Goal: Find specific page/section: Find specific page/section

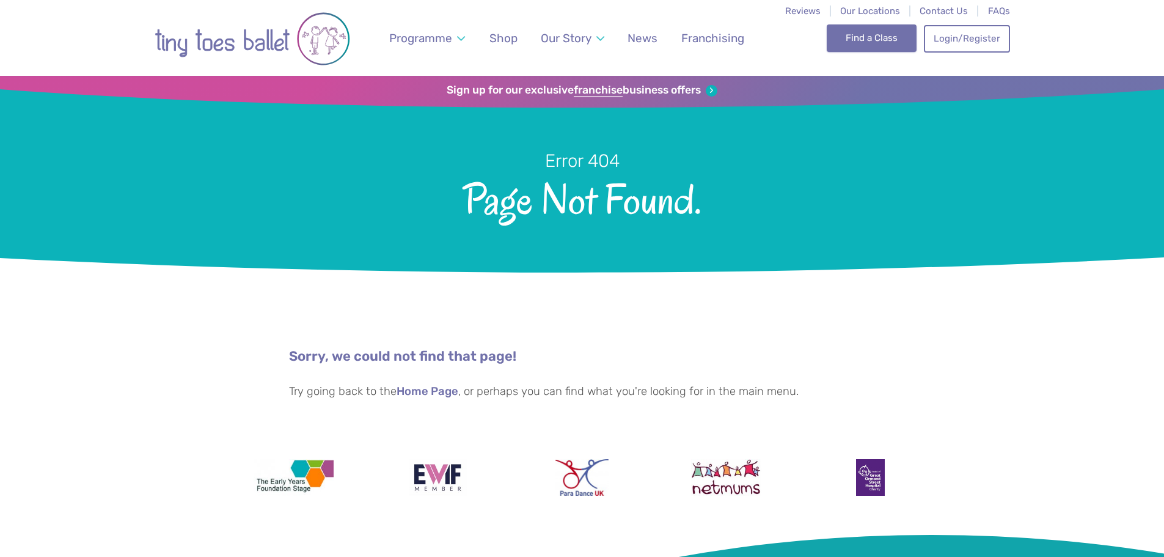
click at [859, 37] on link "Find a Class" at bounding box center [872, 37] width 90 height 27
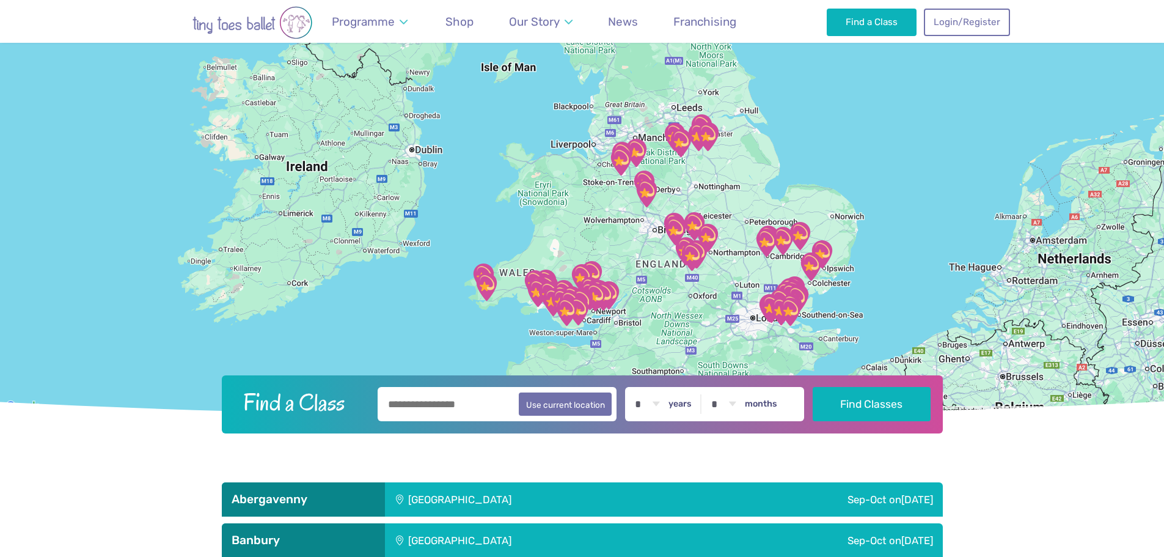
scroll to position [122, 0]
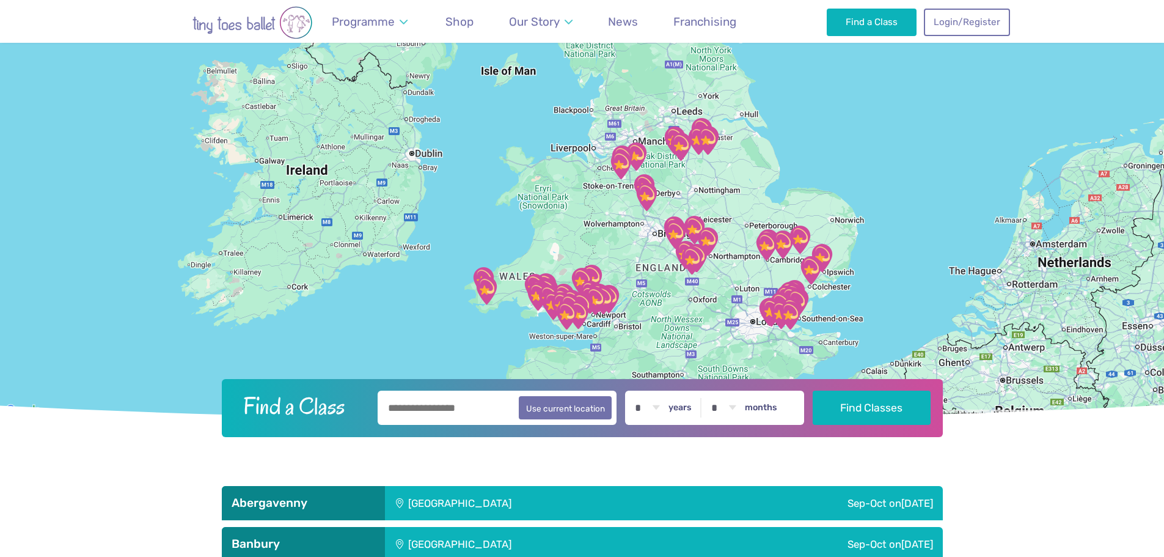
click at [405, 402] on input "text" at bounding box center [498, 408] width 240 height 34
type input "*******"
click at [813, 391] on button "Find Classes" at bounding box center [872, 408] width 118 height 34
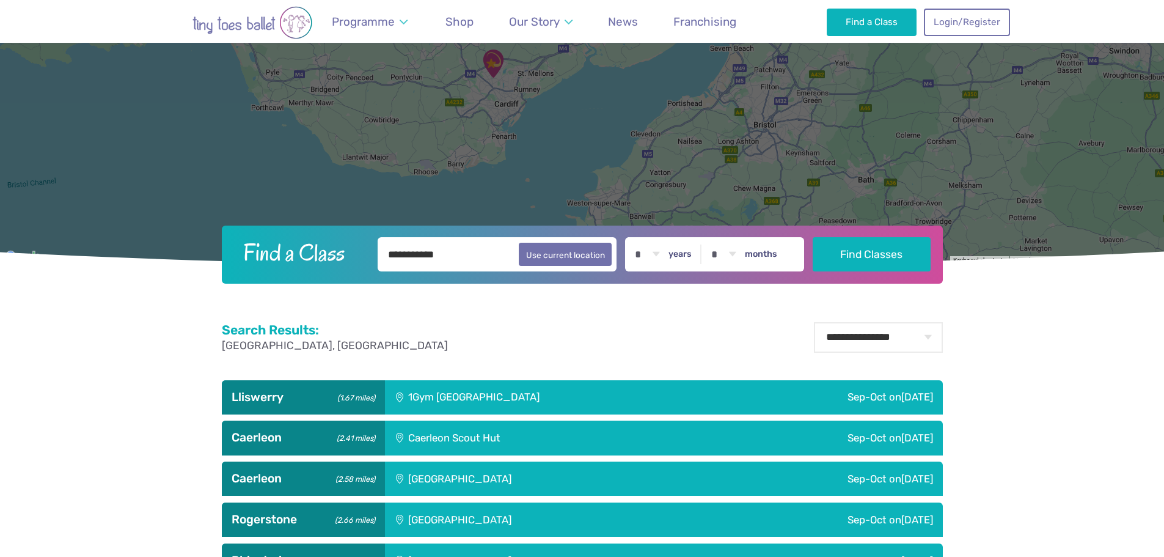
scroll to position [306, 0]
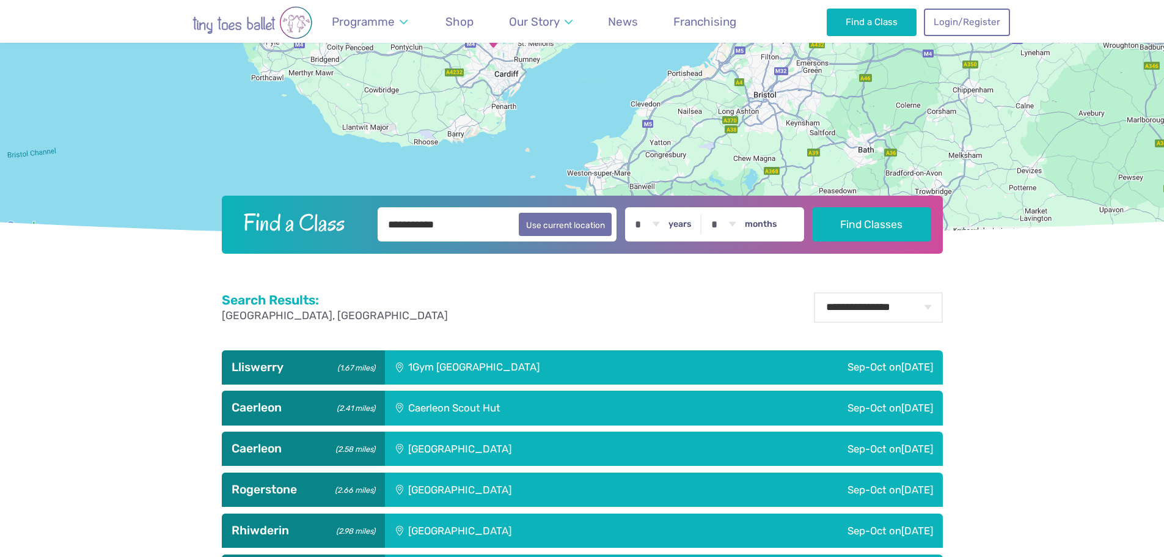
click at [597, 372] on div "1Gym [GEOGRAPHIC_DATA]" at bounding box center [555, 367] width 340 height 34
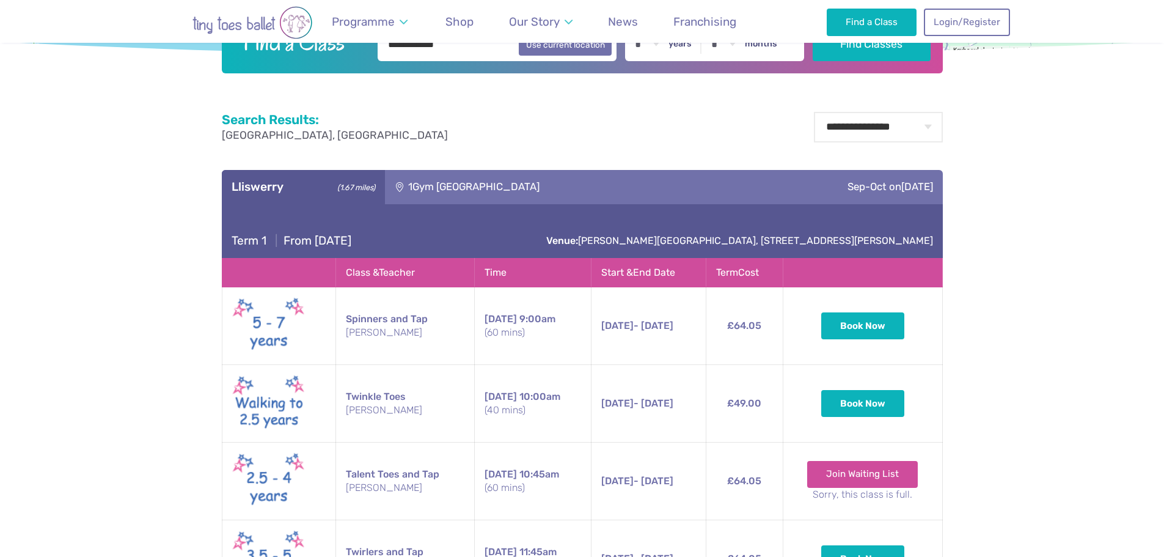
scroll to position [489, 0]
